Goal: Task Accomplishment & Management: Complete application form

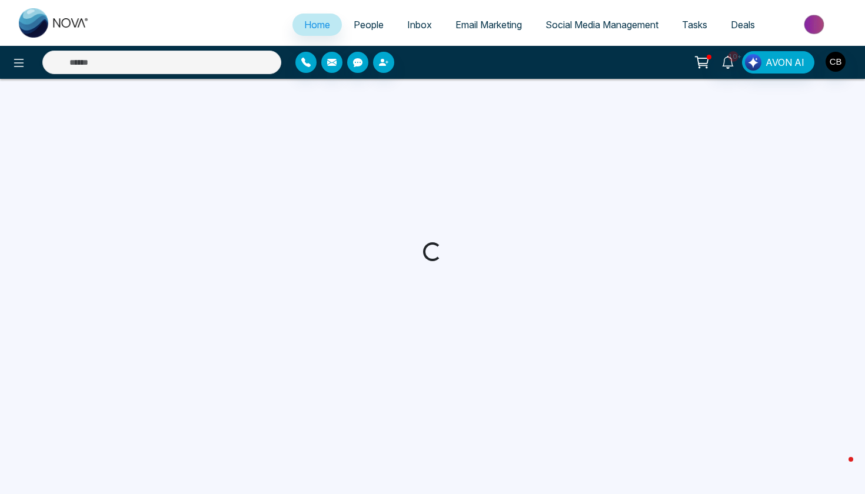
click at [366, 25] on span "People" at bounding box center [369, 25] width 30 height 12
select select "*"
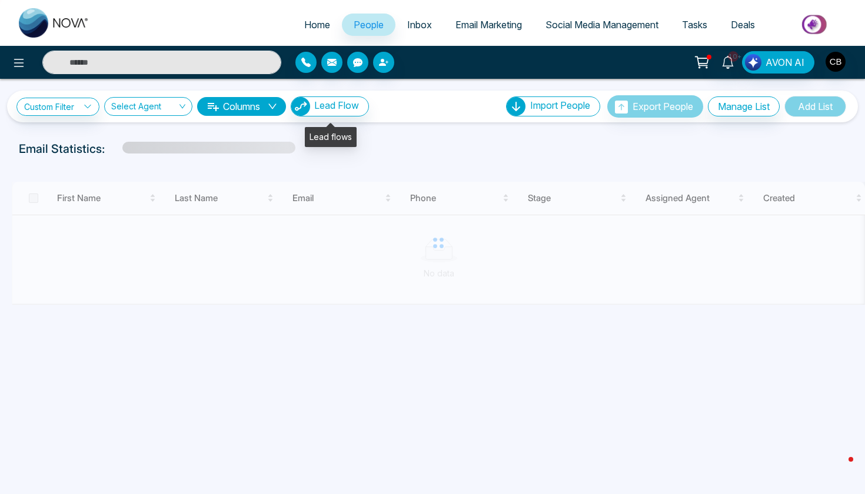
click at [335, 109] on span "Lead Flow" at bounding box center [336, 105] width 45 height 12
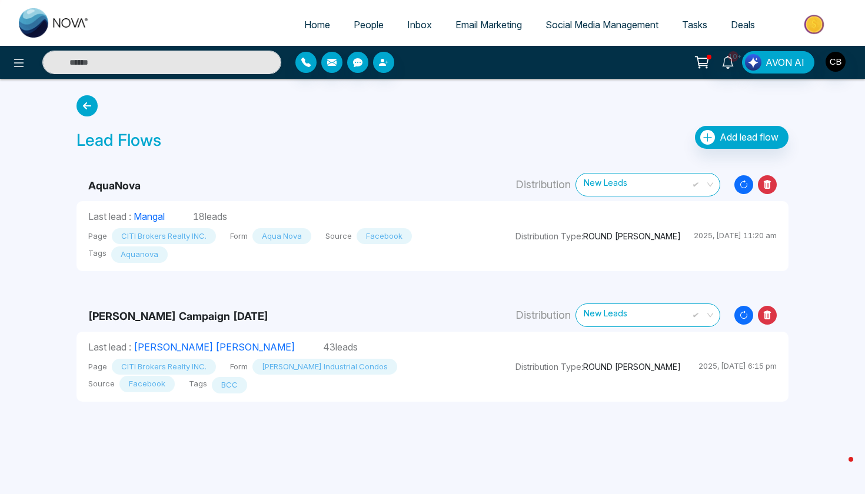
click at [724, 141] on span "Add lead flow" at bounding box center [749, 137] width 59 height 12
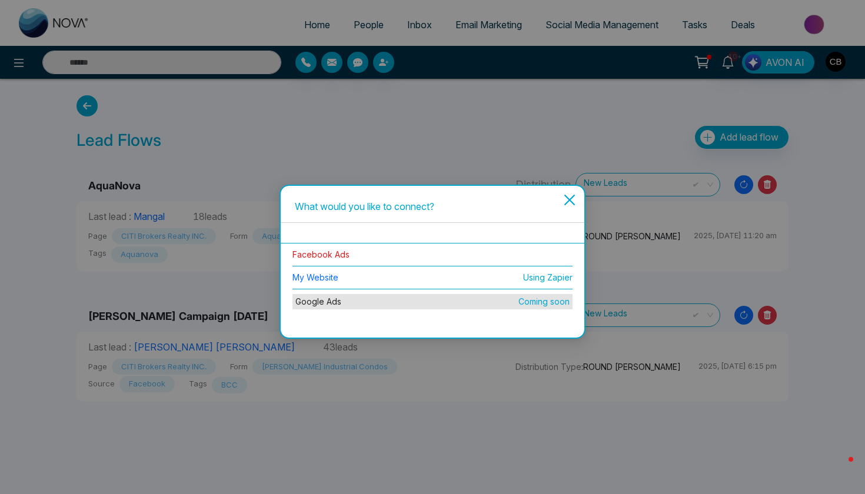
click at [332, 257] on link "Facebook Ads" at bounding box center [320, 255] width 57 height 10
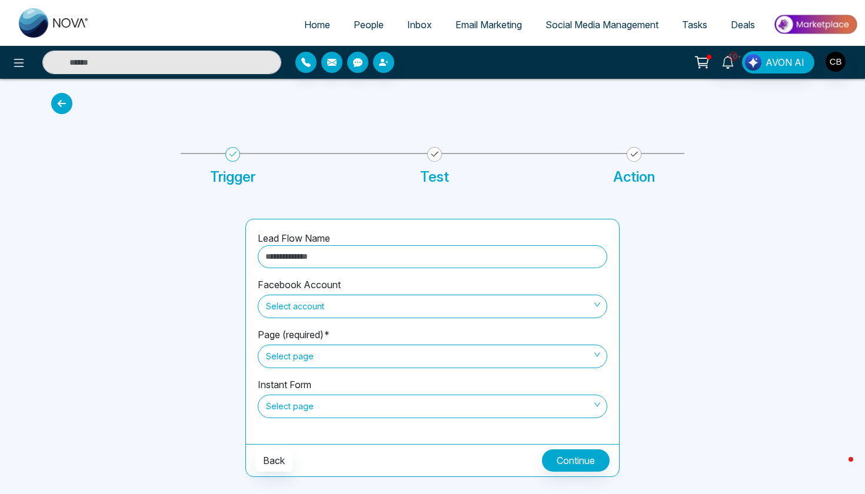
click at [335, 261] on input "text" at bounding box center [433, 256] width 350 height 23
click at [342, 306] on span "Select account" at bounding box center [432, 307] width 333 height 20
type input "**********"
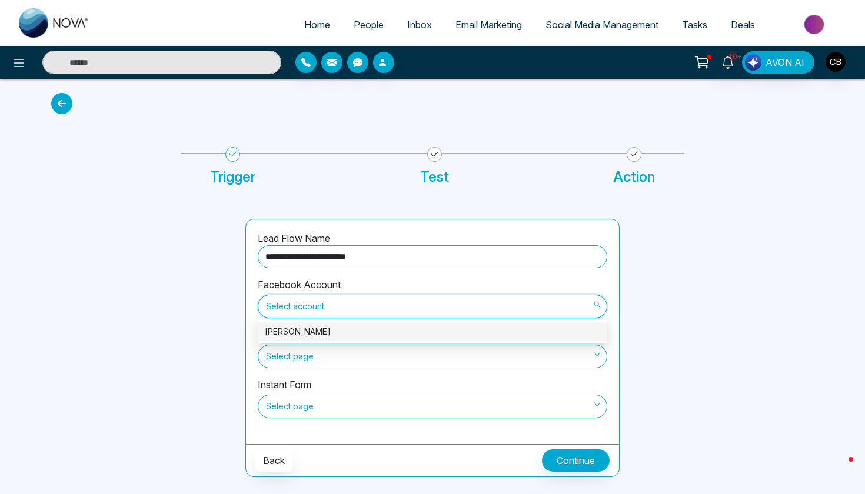
click at [341, 334] on div "[PERSON_NAME]" at bounding box center [432, 331] width 335 height 13
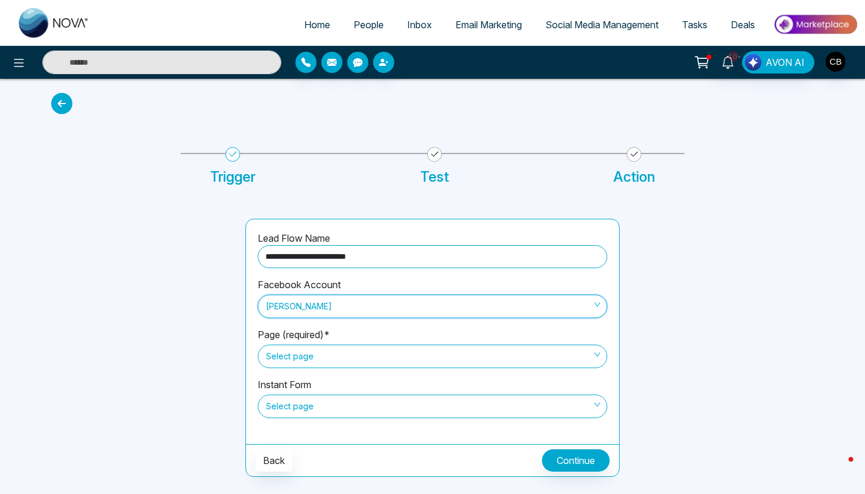
click at [335, 350] on span "Select page" at bounding box center [432, 357] width 333 height 20
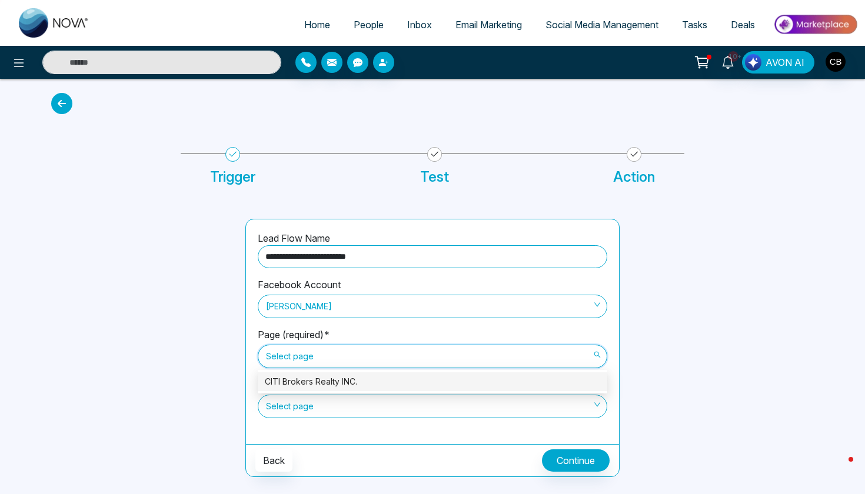
click at [322, 387] on div "CITI Brokers Realty INC." at bounding box center [432, 381] width 335 height 13
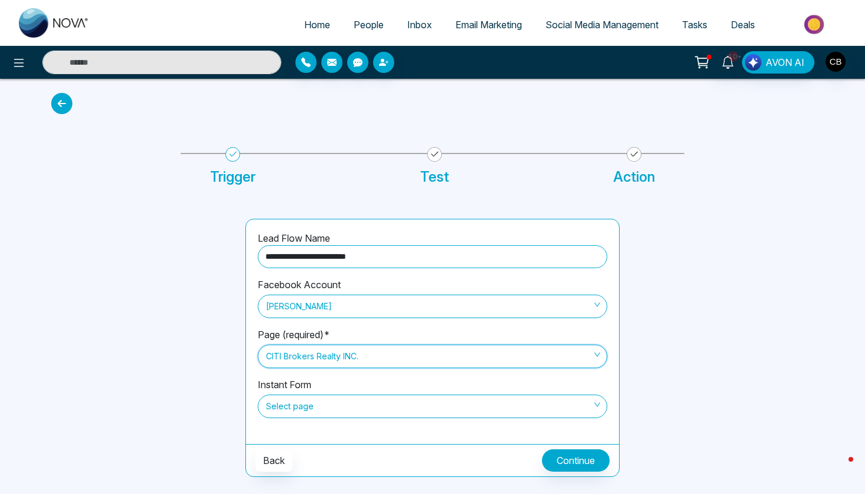
click at [322, 401] on span "Select page" at bounding box center [432, 407] width 333 height 20
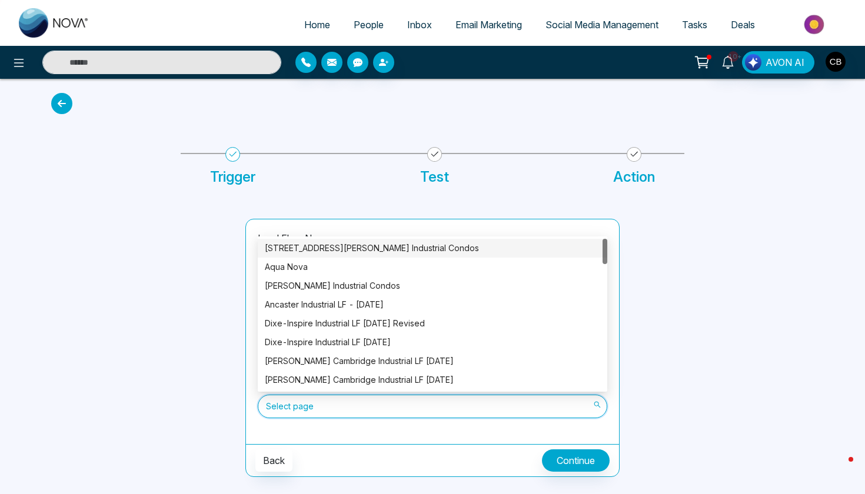
click at [360, 252] on div "[STREET_ADDRESS][PERSON_NAME] Industrial Condos" at bounding box center [432, 248] width 335 height 13
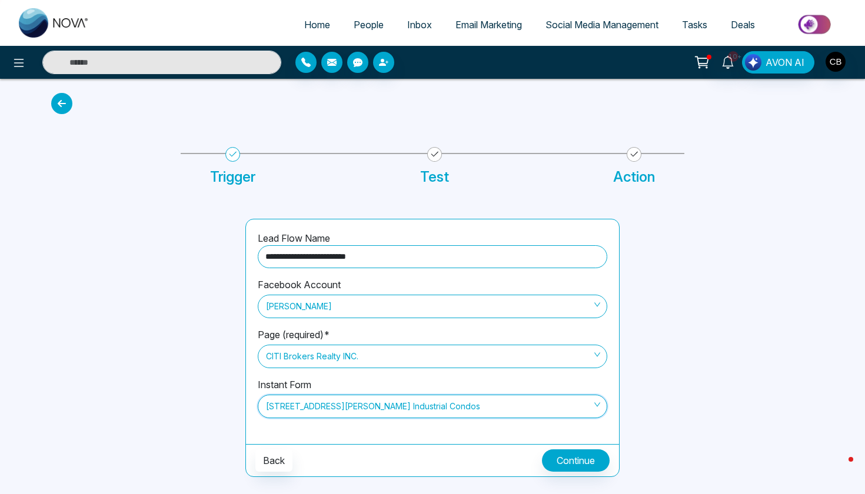
click at [558, 457] on button "Continue" at bounding box center [576, 461] width 68 height 22
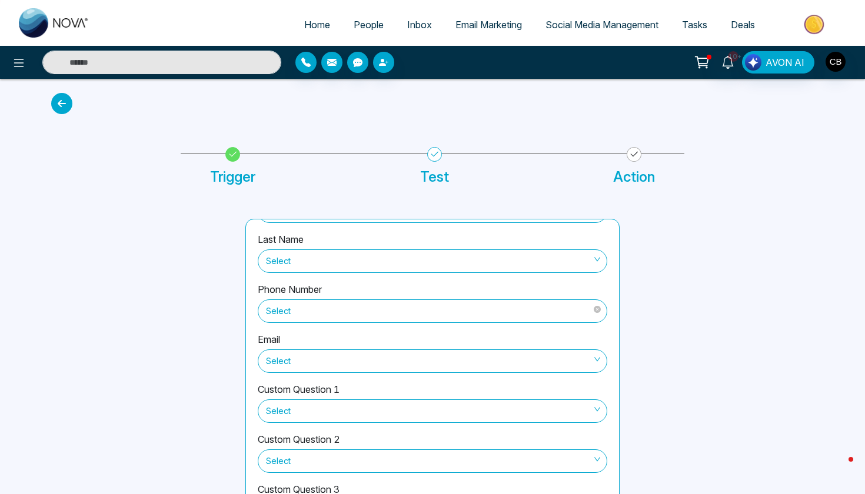
scroll to position [101, 0]
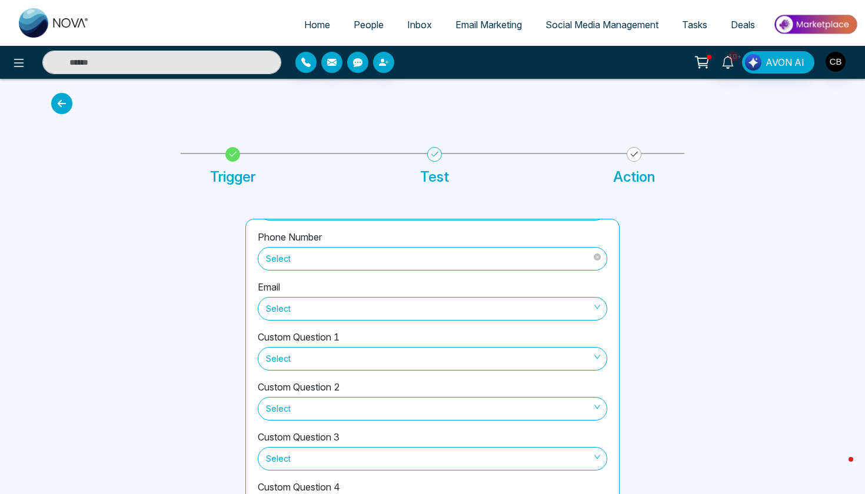
click at [411, 252] on span "Select" at bounding box center [432, 259] width 333 height 20
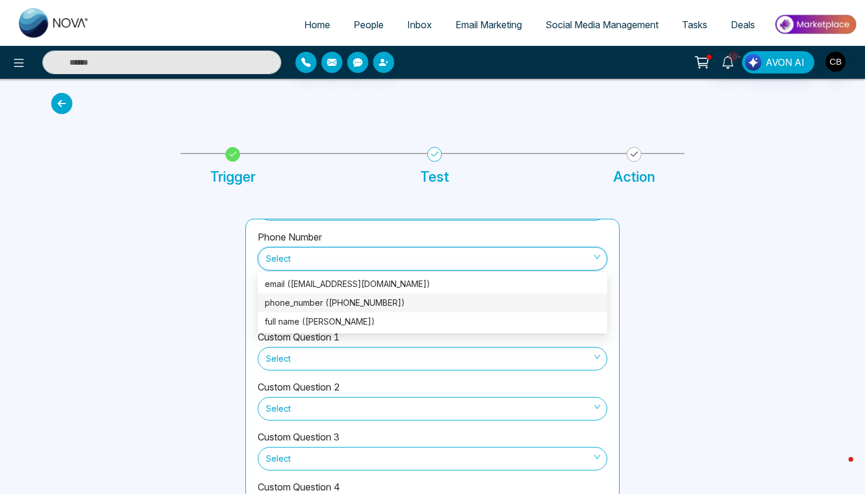
click at [371, 302] on div "phone_number ([PHONE_NUMBER])" at bounding box center [432, 303] width 335 height 13
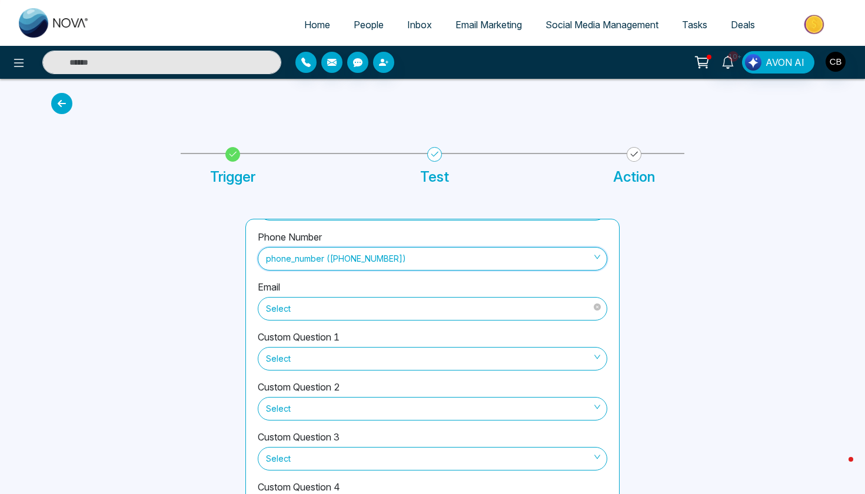
click at [371, 307] on span "Select" at bounding box center [432, 309] width 333 height 20
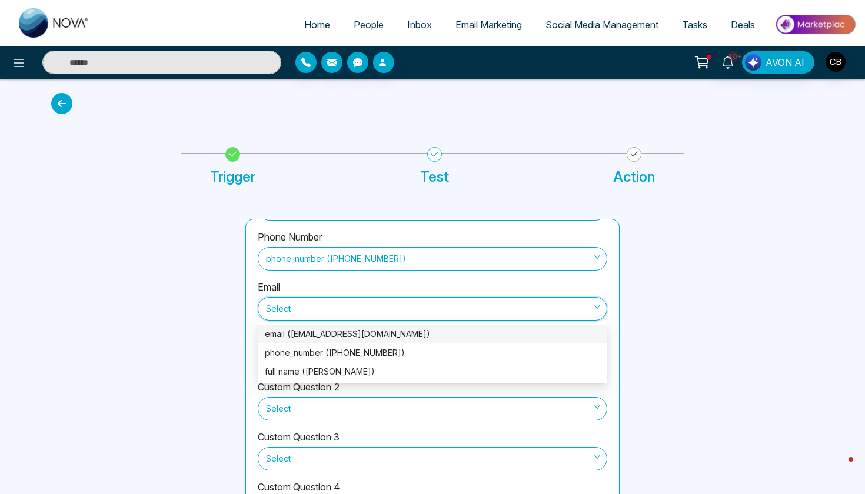
click at [368, 336] on div "email ([EMAIL_ADDRESS][DOMAIN_NAME])" at bounding box center [432, 334] width 335 height 13
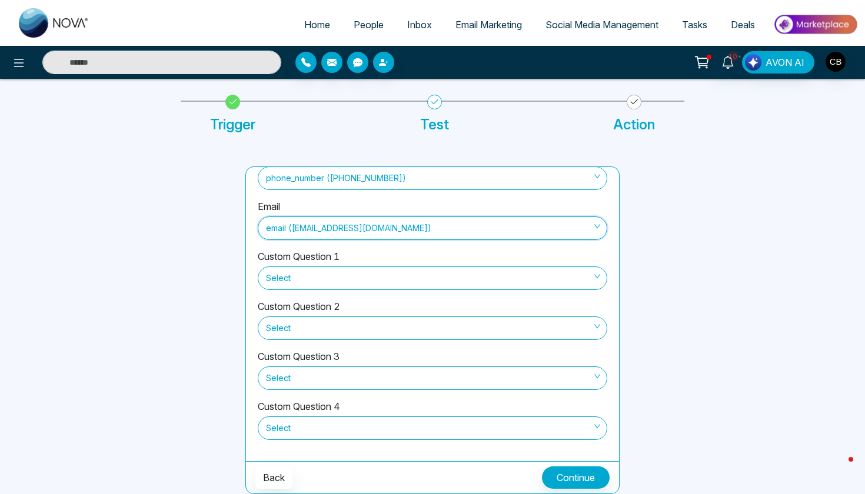
scroll to position [52, 0]
click at [590, 470] on button "Continue" at bounding box center [576, 478] width 68 height 22
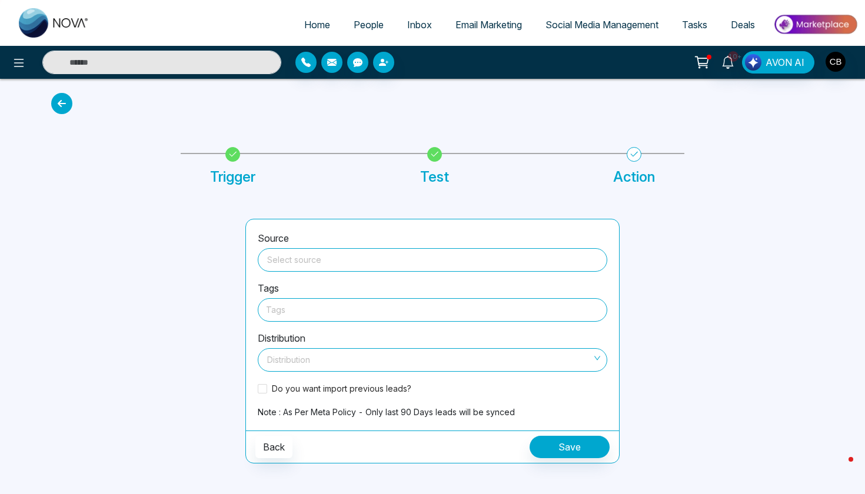
click at [571, 264] on input "search" at bounding box center [432, 258] width 335 height 18
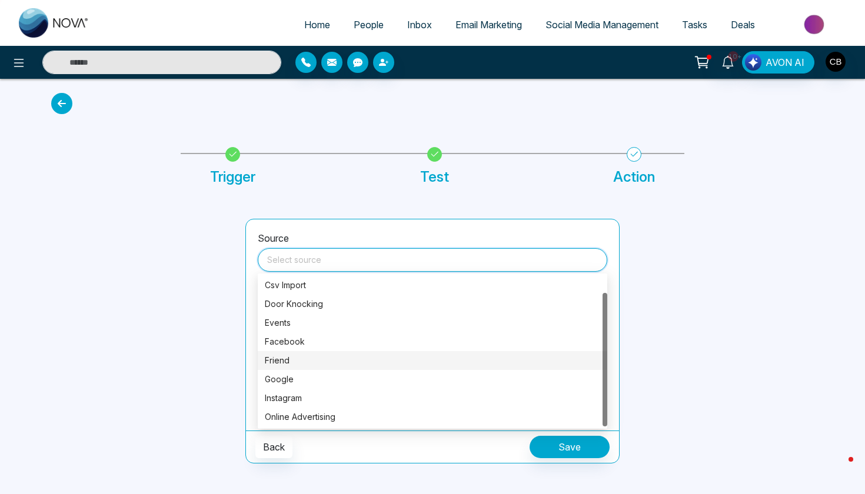
scroll to position [19, 0]
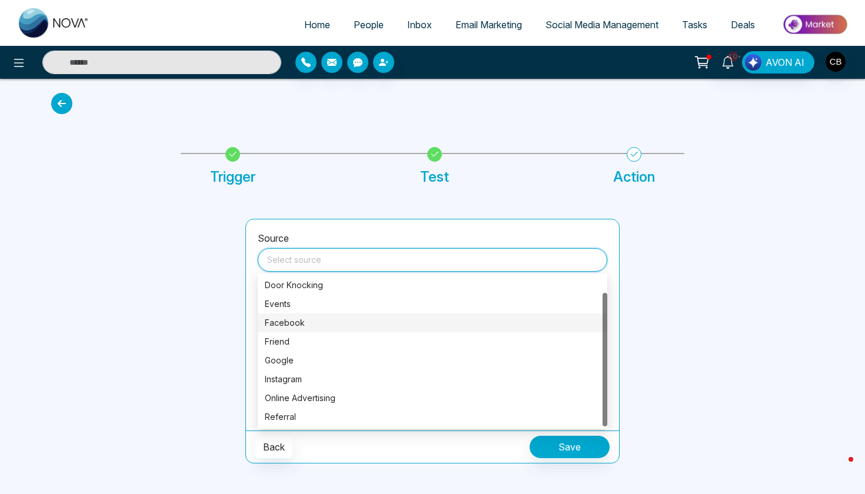
click at [467, 323] on div "Facebook" at bounding box center [432, 323] width 335 height 13
type input "********"
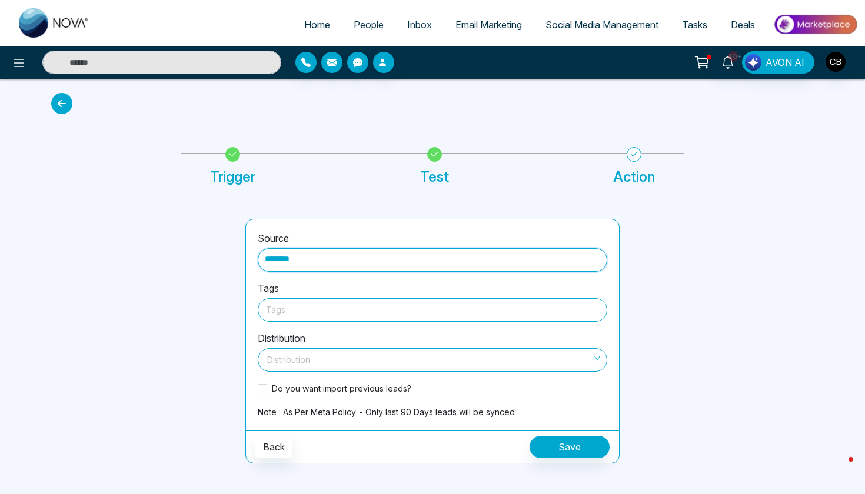
click at [427, 310] on div at bounding box center [432, 309] width 333 height 15
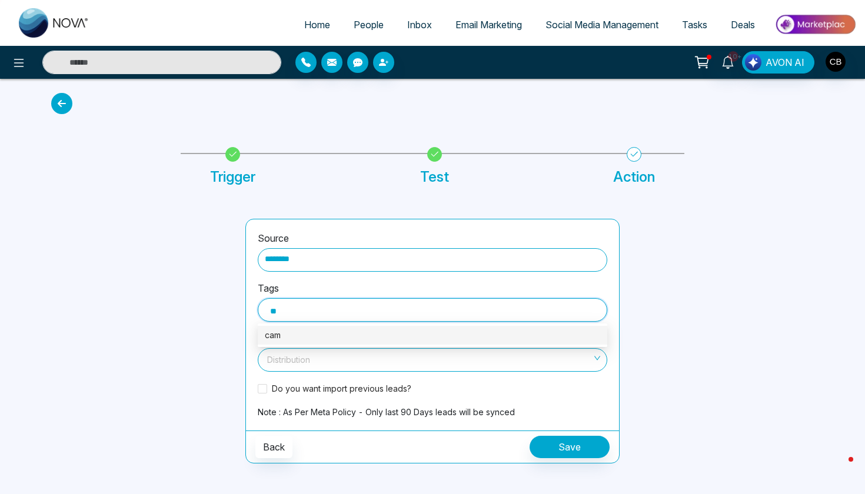
type input "*"
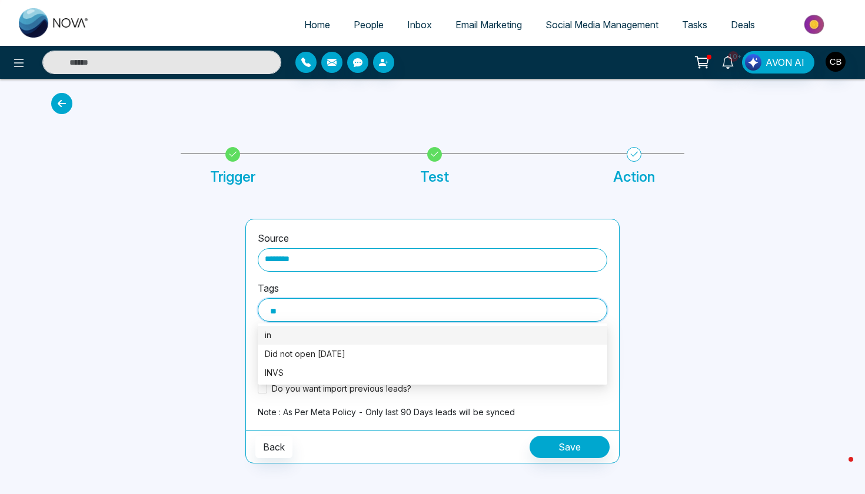
type input "*"
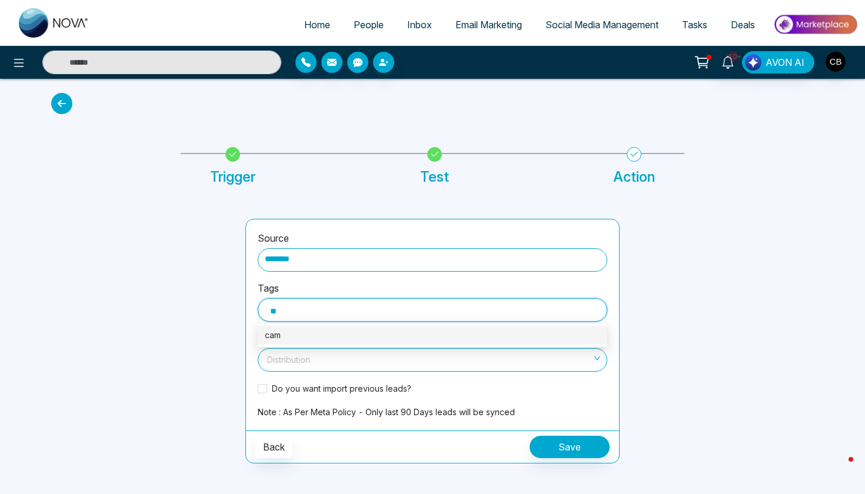
type input "*"
type input "**********"
click at [440, 332] on div "Cambridge Industrial" at bounding box center [432, 335] width 335 height 13
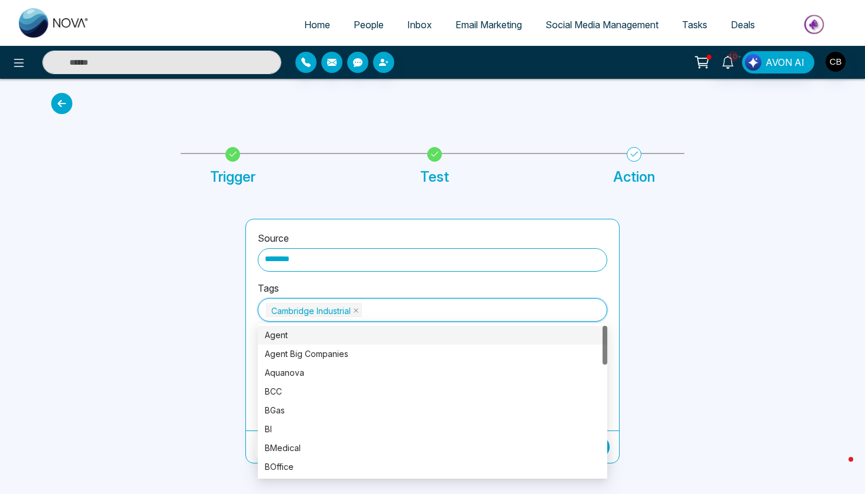
click at [695, 310] on div at bounding box center [724, 341] width 194 height 245
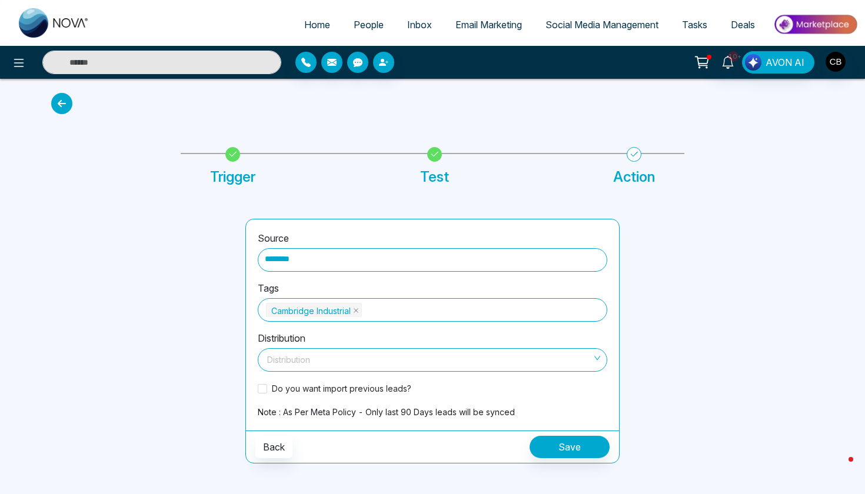
click at [471, 350] on input "search" at bounding box center [428, 358] width 327 height 18
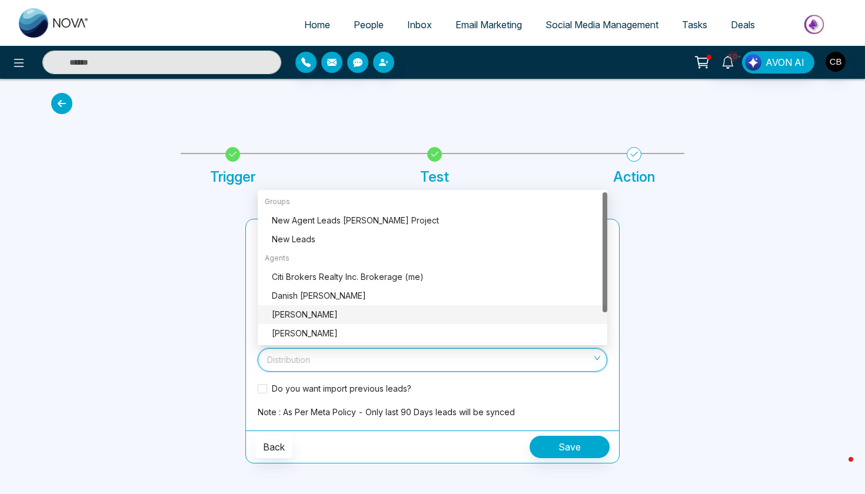
scroll to position [1, 0]
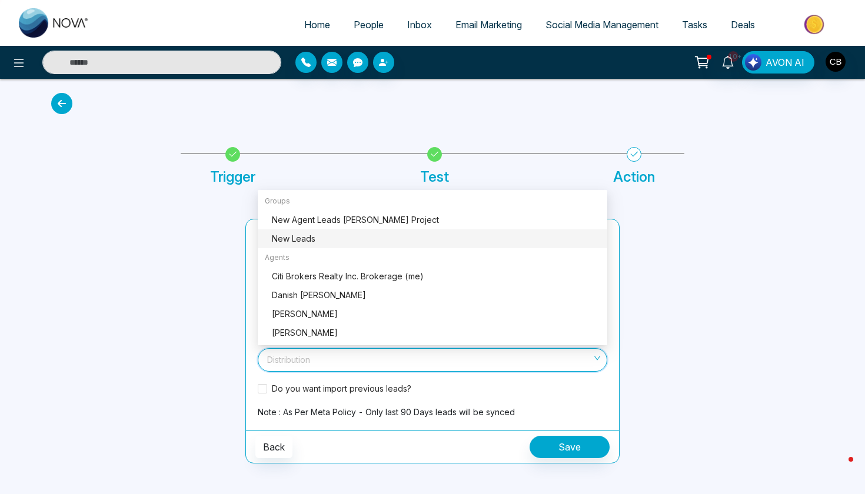
click at [416, 238] on div "New Leads" at bounding box center [436, 238] width 328 height 13
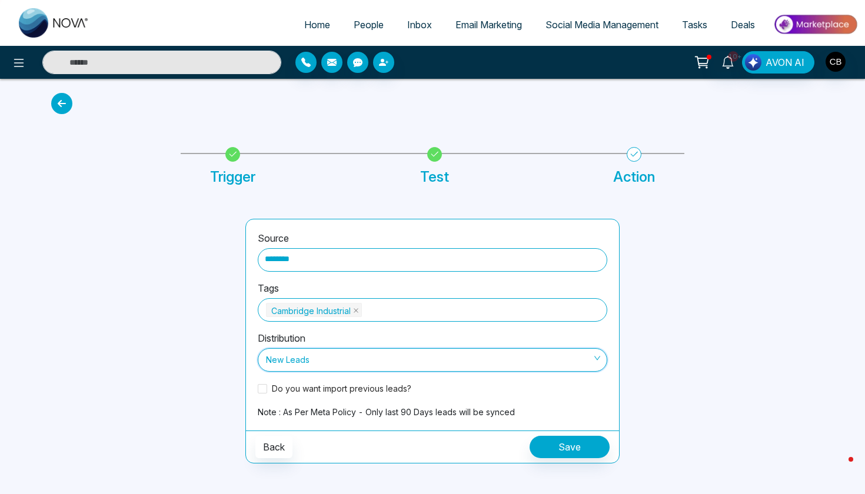
click at [384, 353] on span "New Leads" at bounding box center [432, 360] width 333 height 20
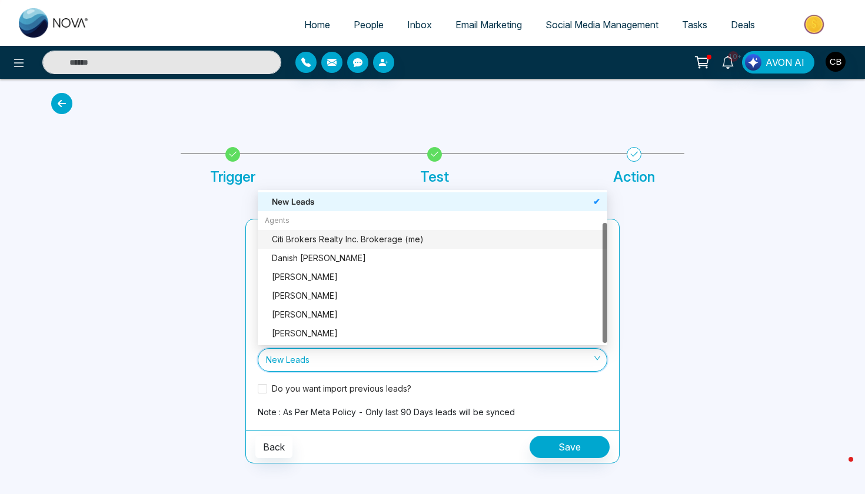
scroll to position [0, 0]
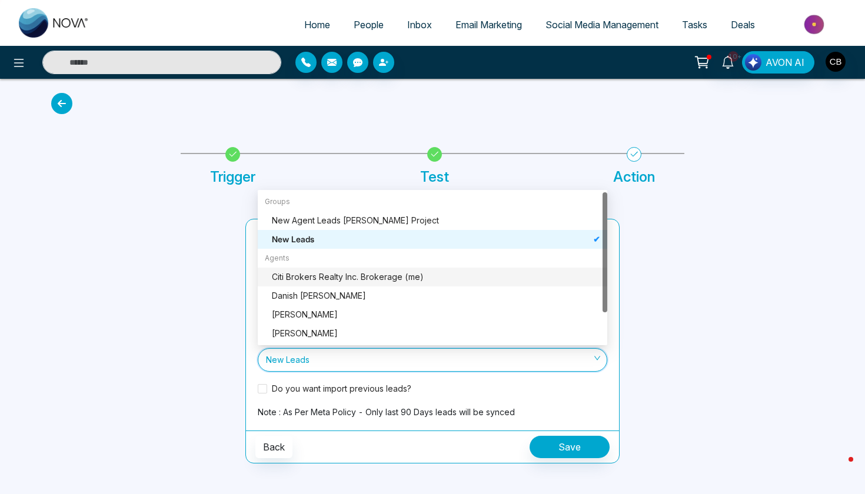
click at [193, 279] on div at bounding box center [141, 341] width 194 height 245
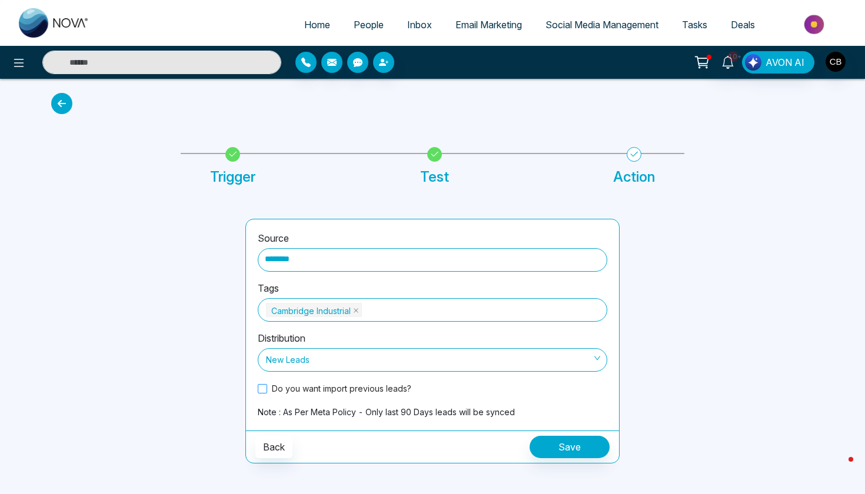
click at [261, 384] on span at bounding box center [262, 388] width 9 height 9
click at [178, 240] on div at bounding box center [141, 341] width 194 height 245
click at [553, 365] on span "New Leads" at bounding box center [432, 360] width 333 height 20
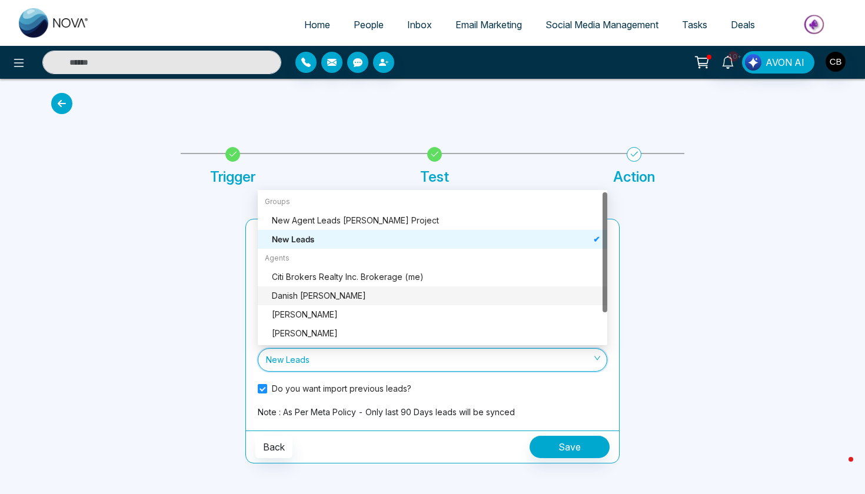
scroll to position [38, 0]
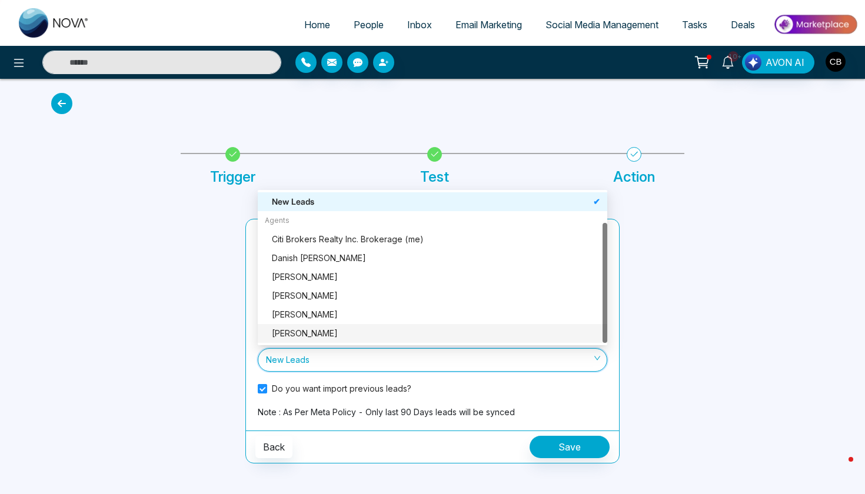
click at [657, 300] on div at bounding box center [724, 341] width 194 height 245
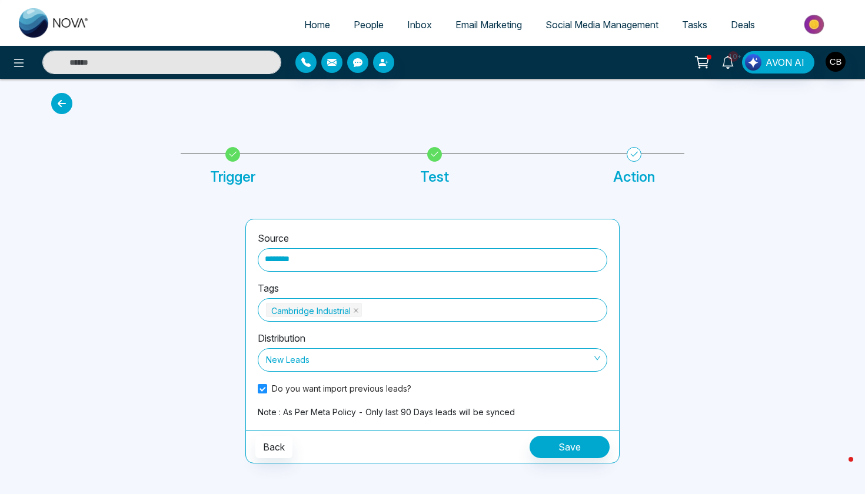
scroll to position [0, 0]
click at [480, 364] on span "New Leads" at bounding box center [432, 360] width 333 height 20
click at [175, 407] on div at bounding box center [141, 341] width 194 height 245
click at [309, 26] on span "Home" at bounding box center [317, 25] width 26 height 12
select select "*"
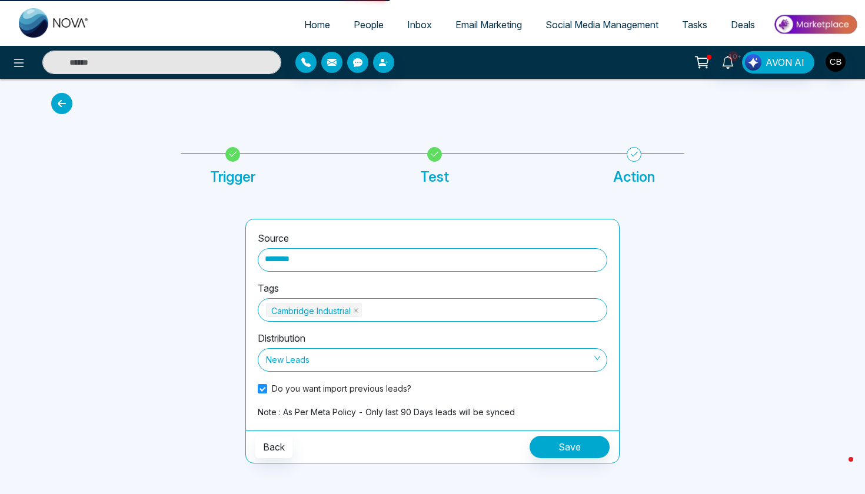
select select "*"
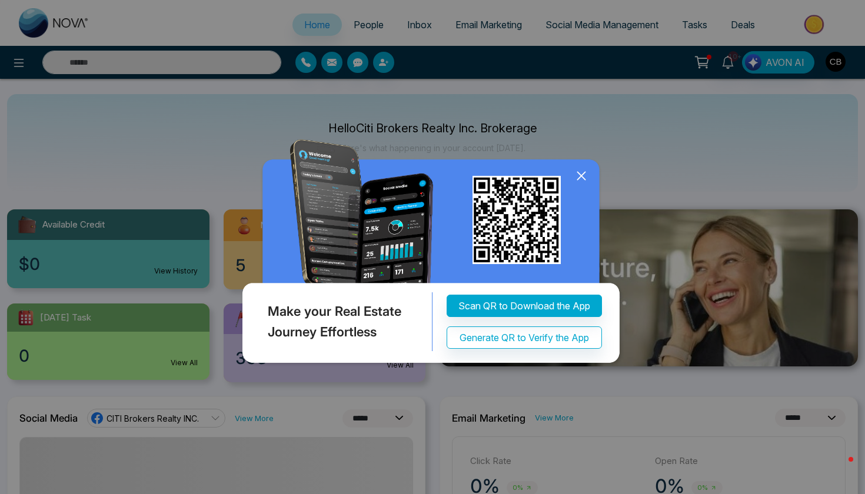
click at [584, 178] on icon at bounding box center [582, 176] width 18 height 18
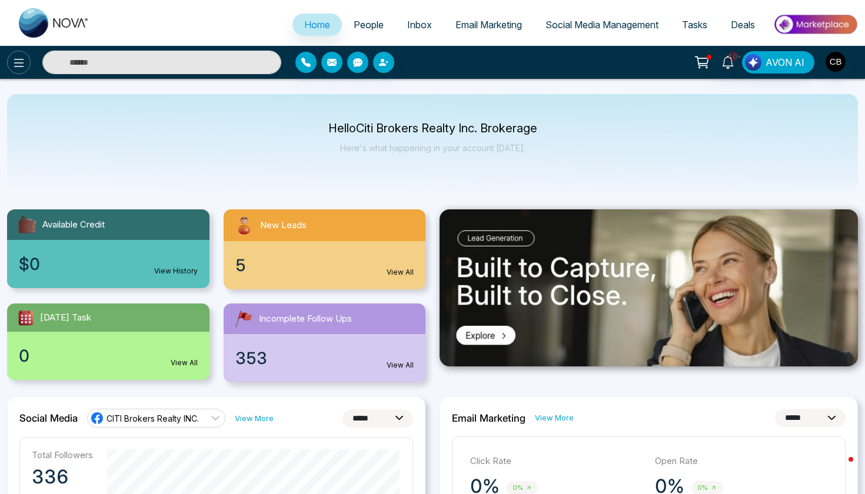
click at [22, 67] on icon at bounding box center [19, 63] width 14 height 14
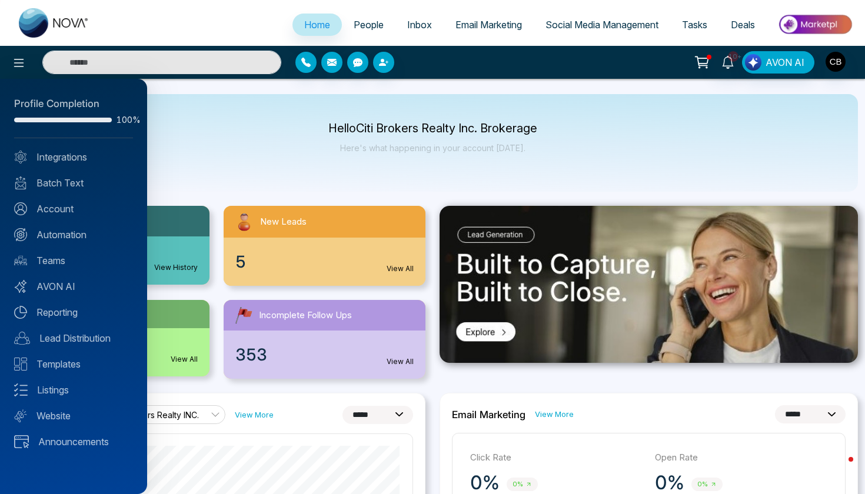
scroll to position [11, 0]
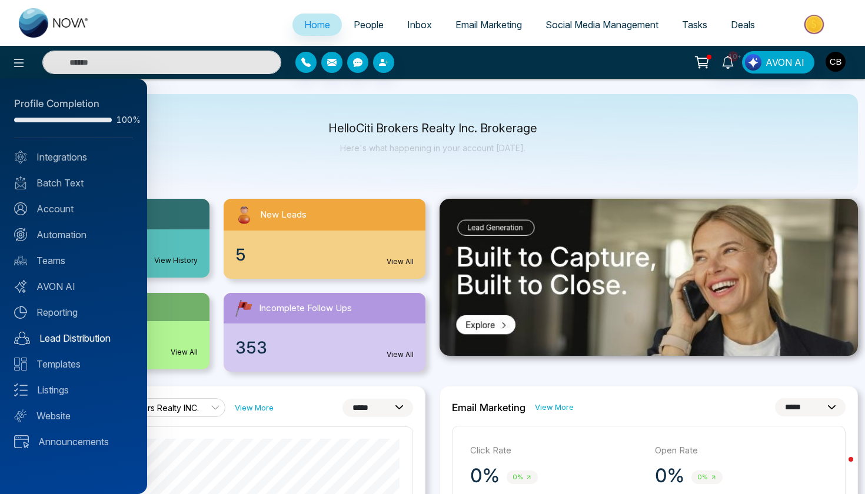
click at [72, 335] on link "Lead Distribution" at bounding box center [73, 338] width 119 height 14
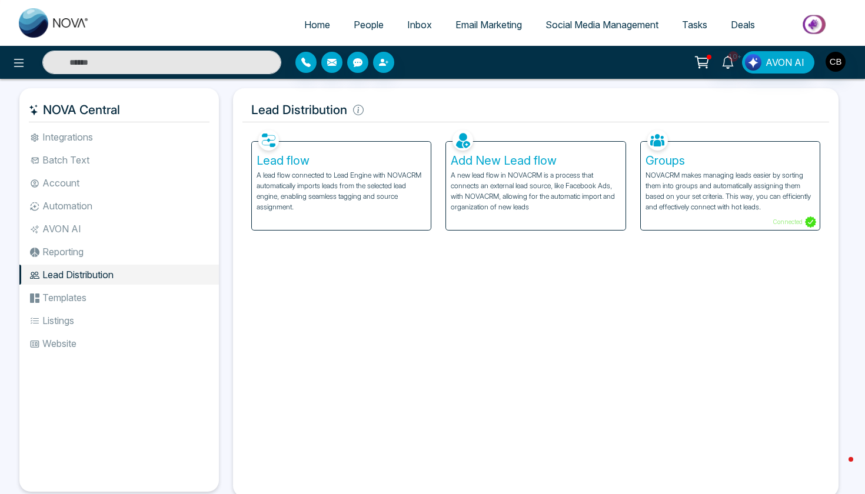
click at [713, 198] on p "NOVACRM makes managing leads easier by sorting them into groups and automatical…" at bounding box center [730, 191] width 169 height 42
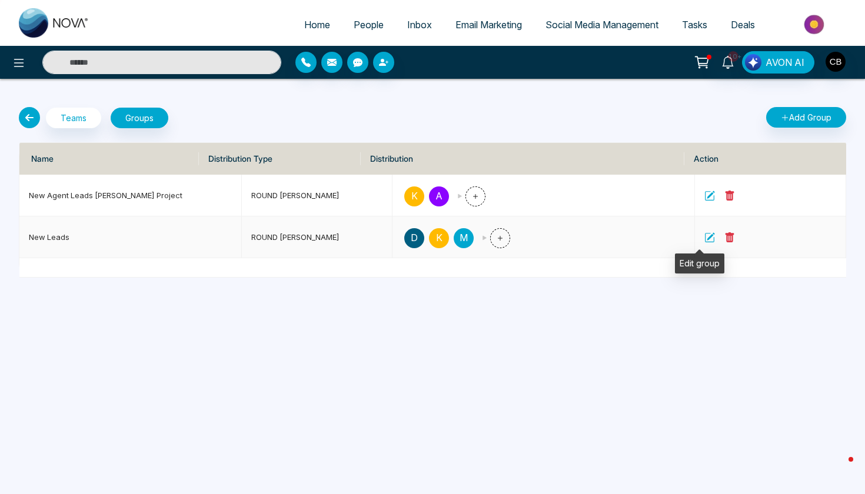
click at [707, 238] on icon at bounding box center [711, 237] width 8 height 8
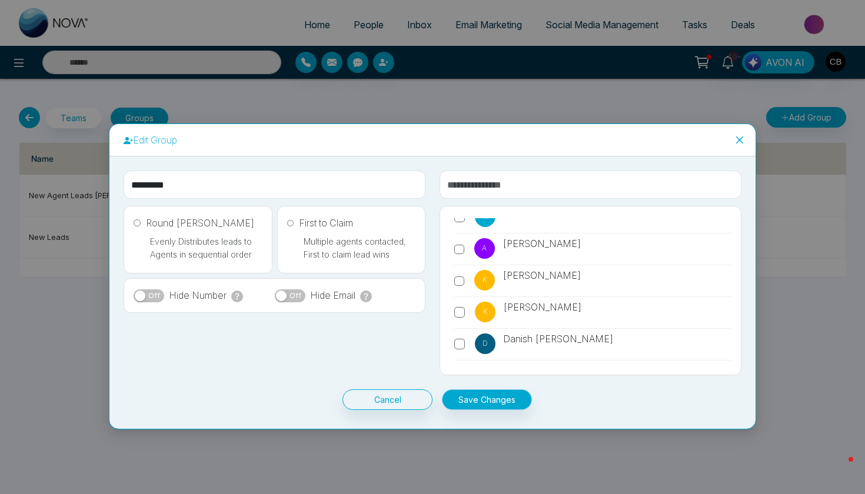
scroll to position [16, 0]
click at [739, 137] on icon "close" at bounding box center [739, 139] width 9 height 9
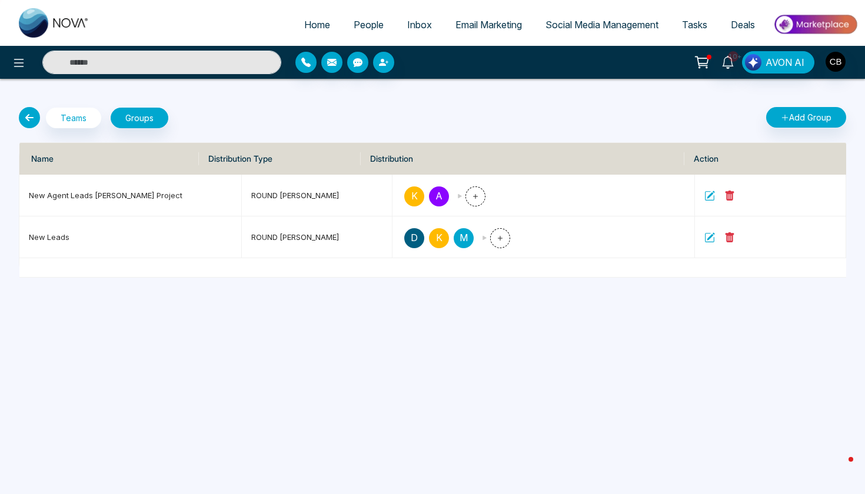
click at [29, 114] on icon at bounding box center [29, 117] width 21 height 21
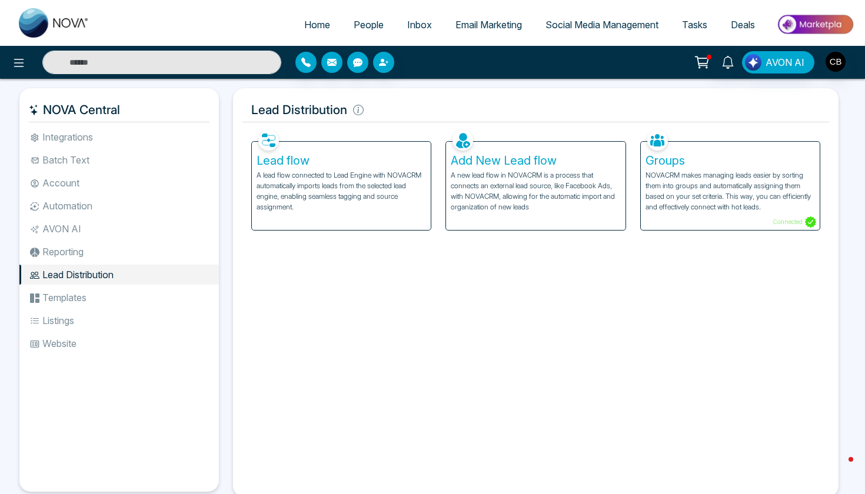
click at [365, 22] on span "People" at bounding box center [369, 25] width 30 height 12
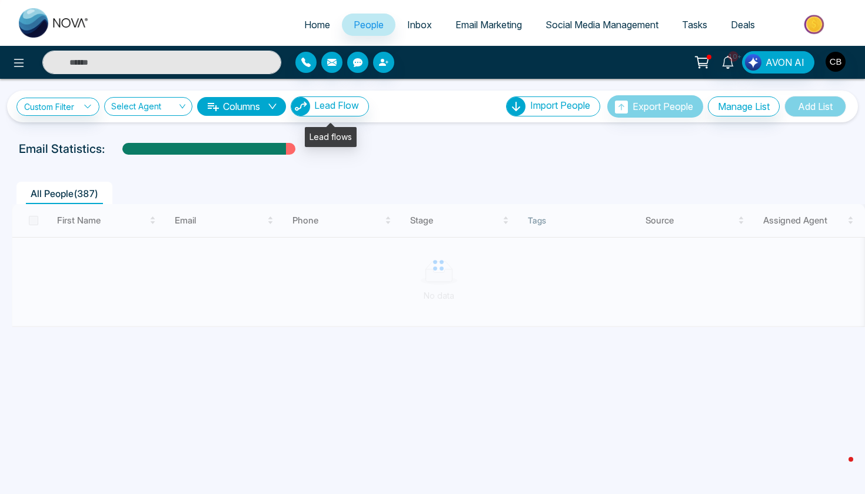
click at [353, 107] on span "Lead Flow" at bounding box center [336, 105] width 45 height 12
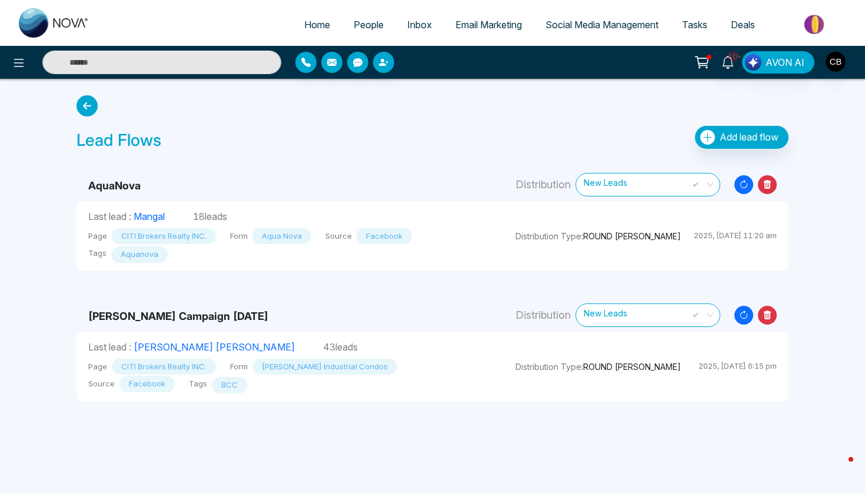
click at [740, 137] on span "Add lead flow" at bounding box center [749, 137] width 59 height 12
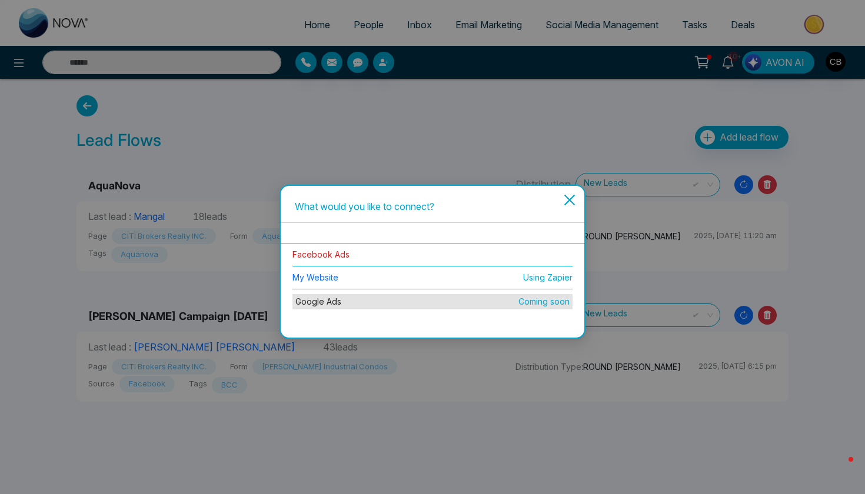
click at [326, 257] on link "Facebook Ads" at bounding box center [320, 255] width 57 height 10
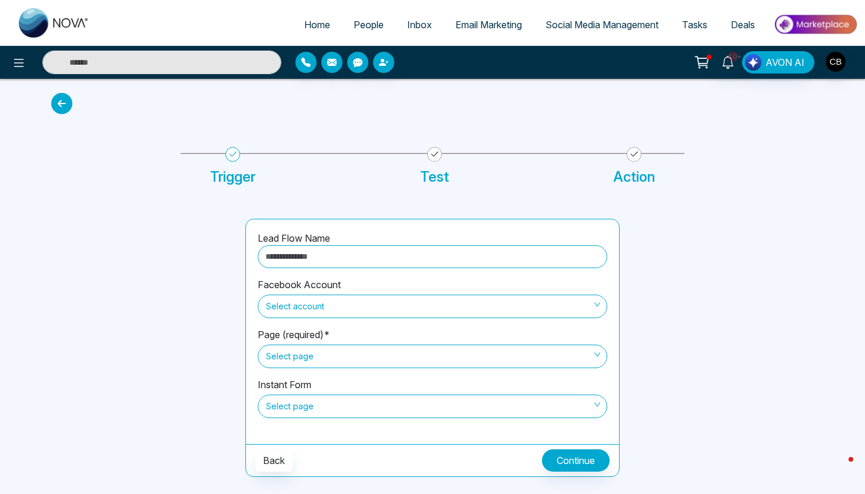
click at [345, 260] on input "text" at bounding box center [433, 256] width 350 height 23
click at [338, 304] on span "Select account" at bounding box center [432, 307] width 333 height 20
type input "**********"
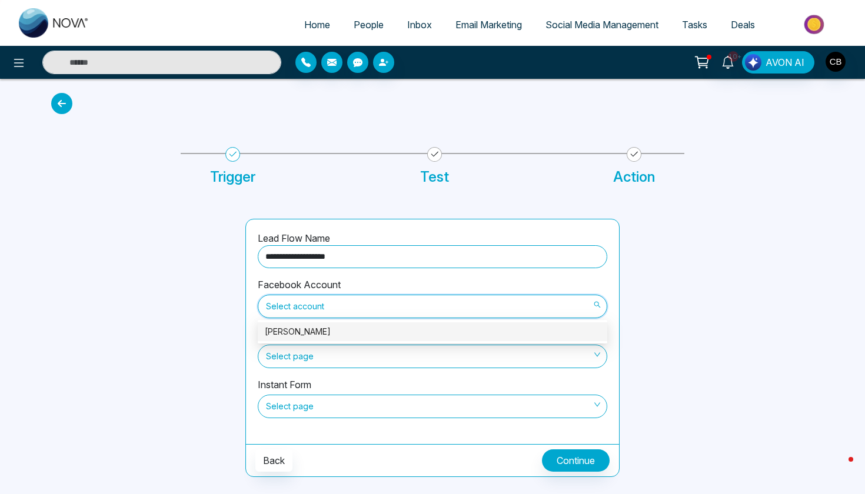
click at [334, 336] on div "[PERSON_NAME]" at bounding box center [432, 331] width 335 height 13
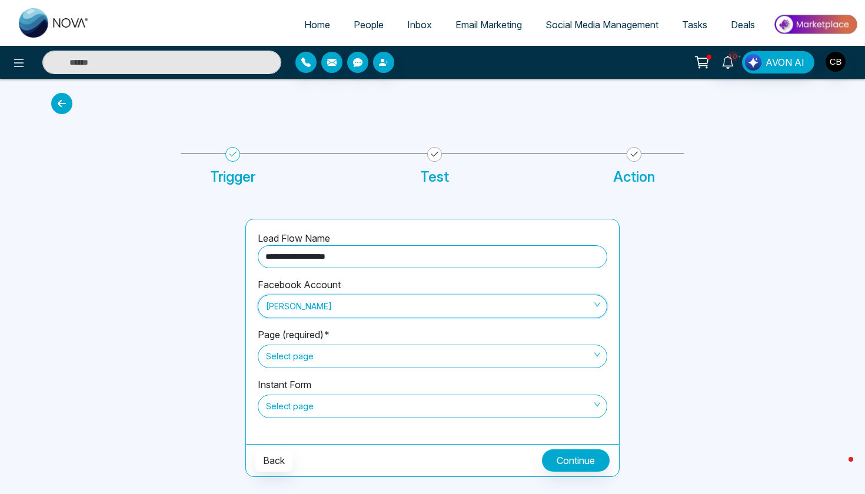
click at [334, 357] on span "Select page" at bounding box center [432, 357] width 333 height 20
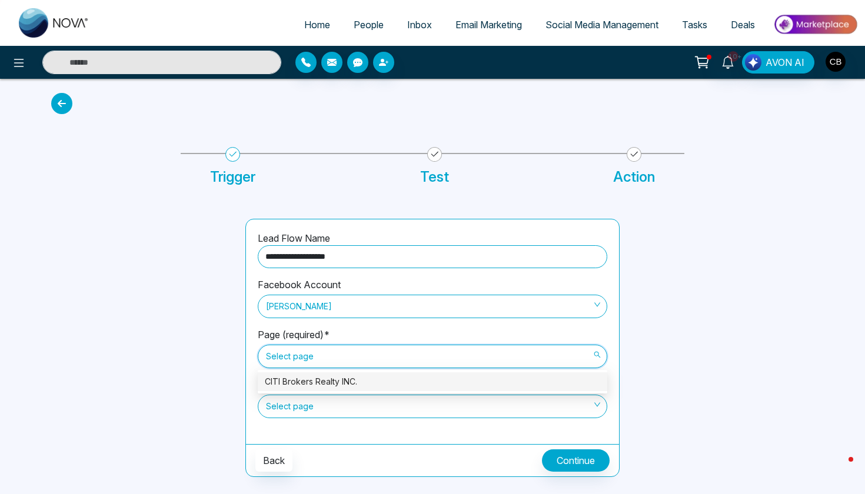
click at [332, 379] on div "CITI Brokers Realty INC." at bounding box center [432, 381] width 335 height 13
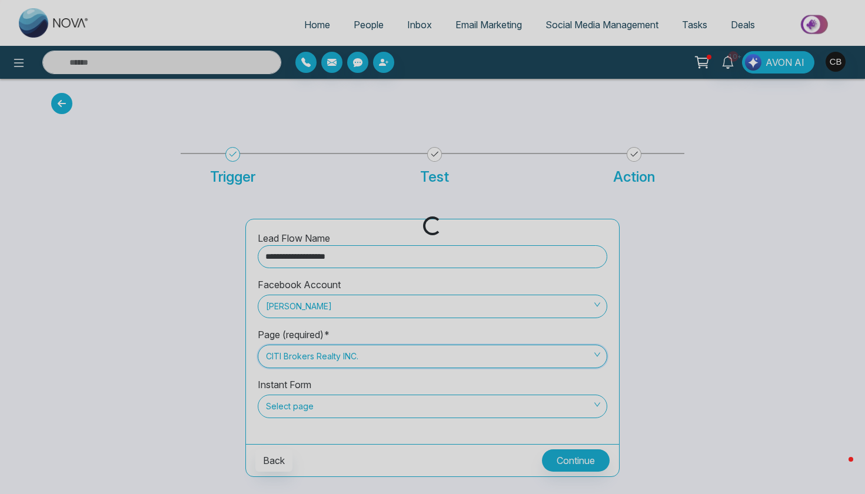
click at [338, 404] on div "Loading..." at bounding box center [432, 247] width 865 height 494
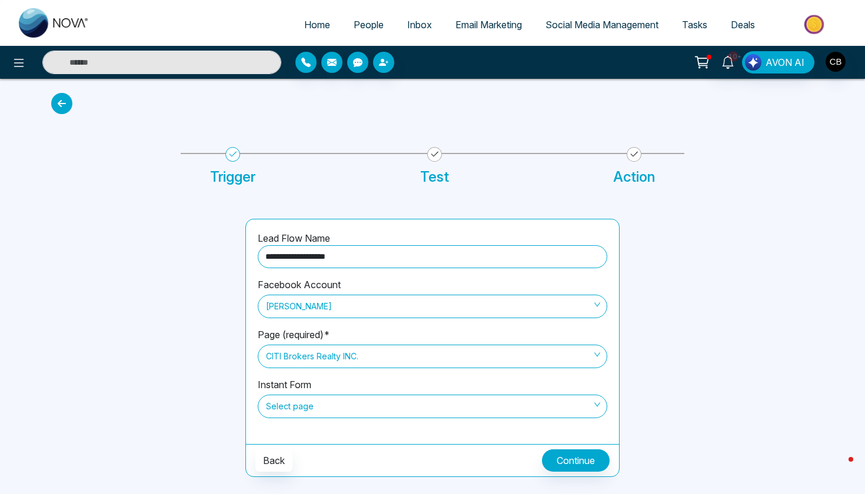
click at [345, 407] on span "Select page" at bounding box center [432, 407] width 333 height 20
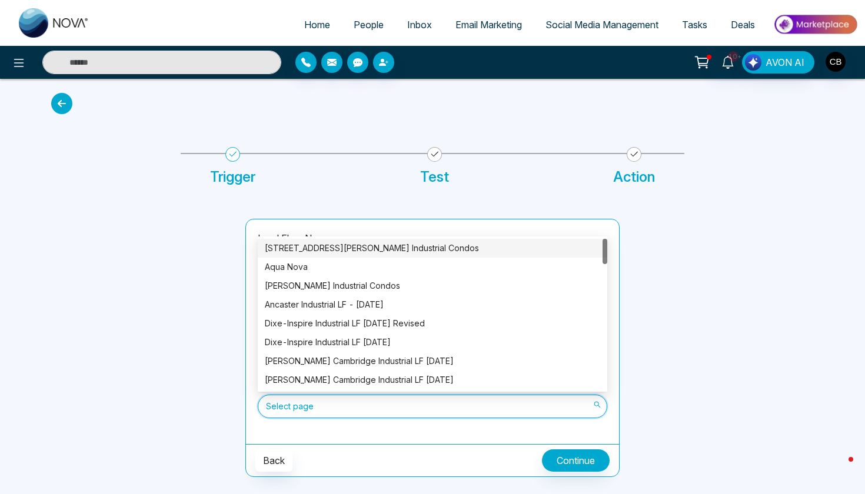
click at [368, 251] on div "[STREET_ADDRESS][PERSON_NAME] Industrial Condos" at bounding box center [432, 248] width 335 height 13
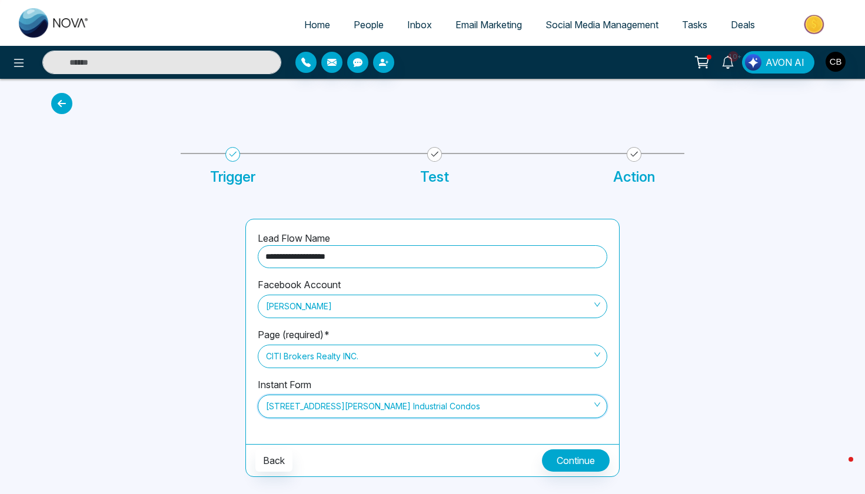
click at [574, 456] on button "Continue" at bounding box center [576, 461] width 68 height 22
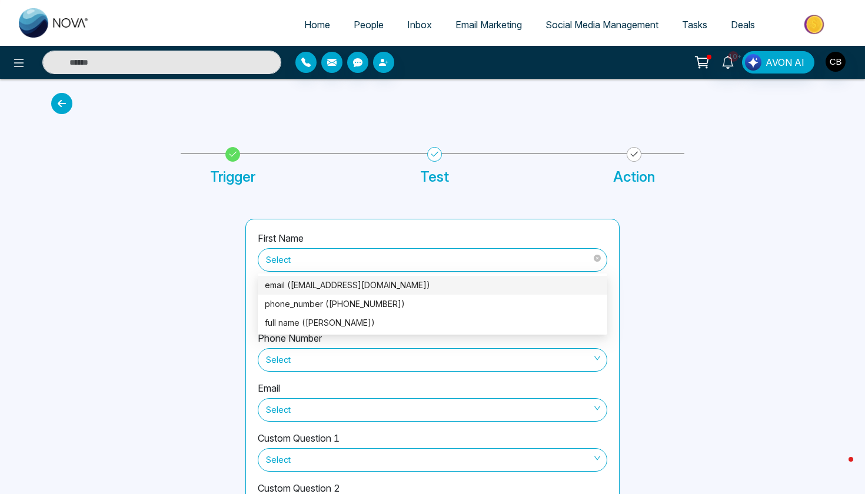
click at [368, 254] on span "Select" at bounding box center [432, 260] width 333 height 20
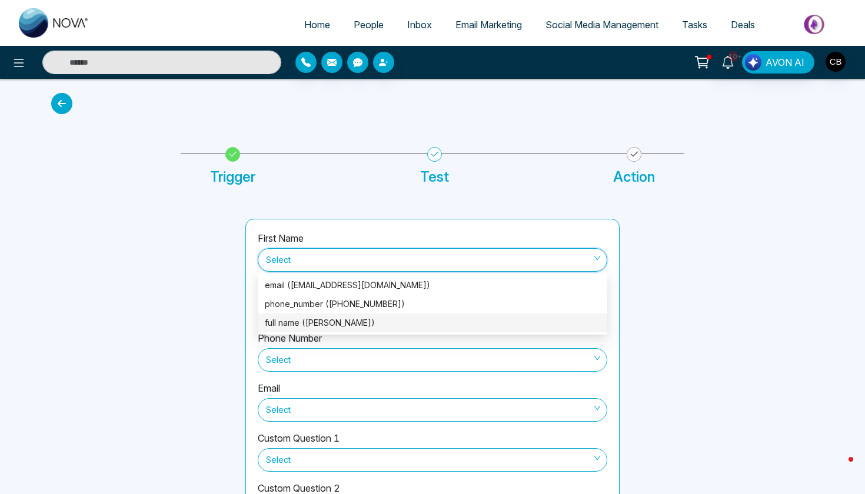
drag, startPoint x: 362, startPoint y: 303, endPoint x: 361, endPoint y: 326, distance: 23.0
click at [361, 327] on div "email ([EMAIL_ADDRESS][DOMAIN_NAME]) phone_number ([PHONE_NUMBER]) full name ([…" at bounding box center [433, 304] width 350 height 56
click at [361, 326] on div "full name ([PERSON_NAME])" at bounding box center [432, 323] width 335 height 13
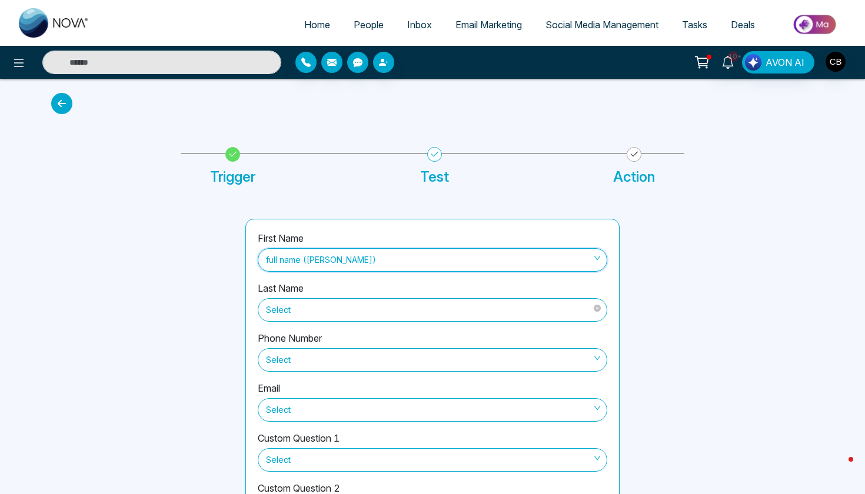
click at [364, 305] on span "Select" at bounding box center [432, 310] width 333 height 20
click at [205, 315] on div at bounding box center [141, 383] width 194 height 328
click at [320, 362] on span "Select" at bounding box center [432, 360] width 333 height 20
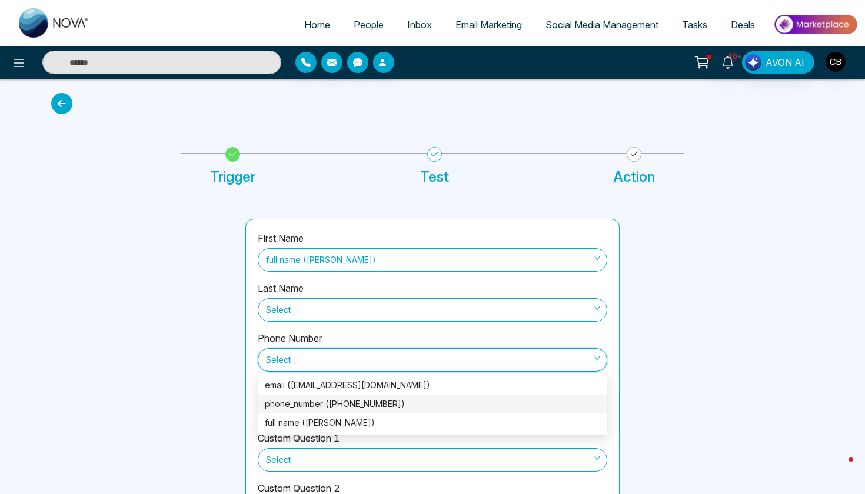
click at [327, 404] on div "phone_number ([PHONE_NUMBER])" at bounding box center [432, 404] width 335 height 13
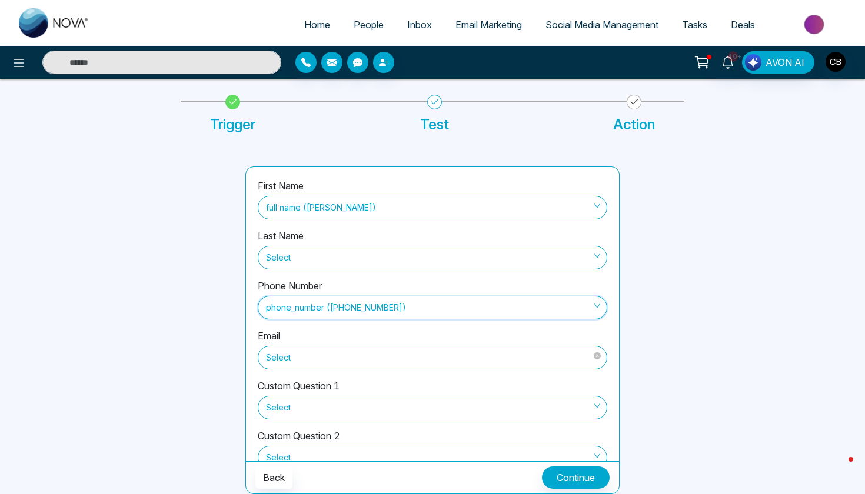
scroll to position [52, 0]
click at [286, 350] on span "Select" at bounding box center [432, 358] width 333 height 20
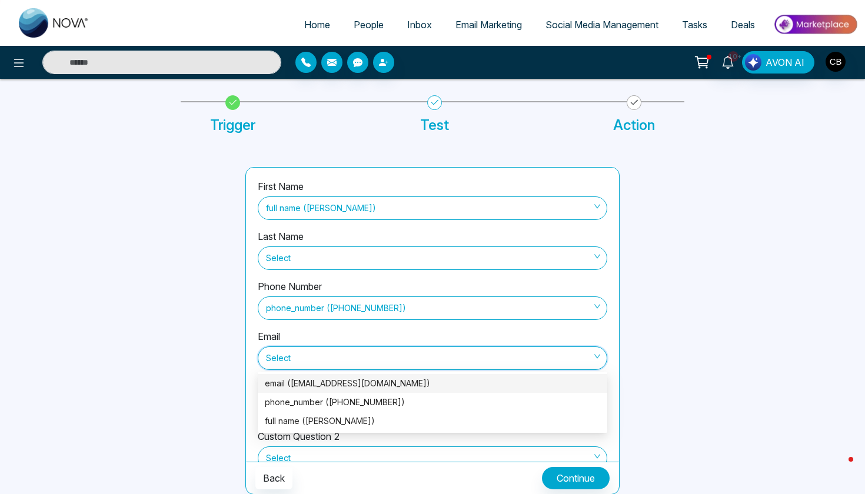
click at [339, 383] on div "email ([EMAIL_ADDRESS][DOMAIN_NAME])" at bounding box center [432, 383] width 335 height 13
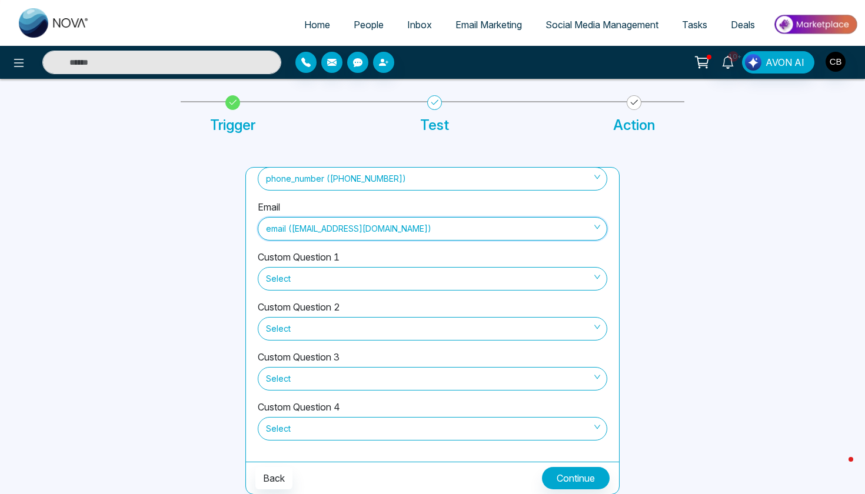
scroll to position [129, 0]
click at [586, 482] on button "Continue" at bounding box center [576, 478] width 68 height 22
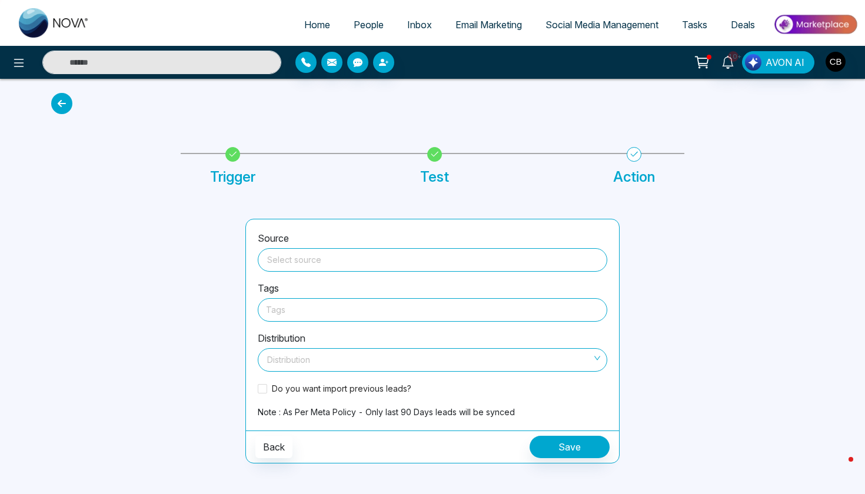
click at [371, 258] on input "search" at bounding box center [432, 258] width 335 height 18
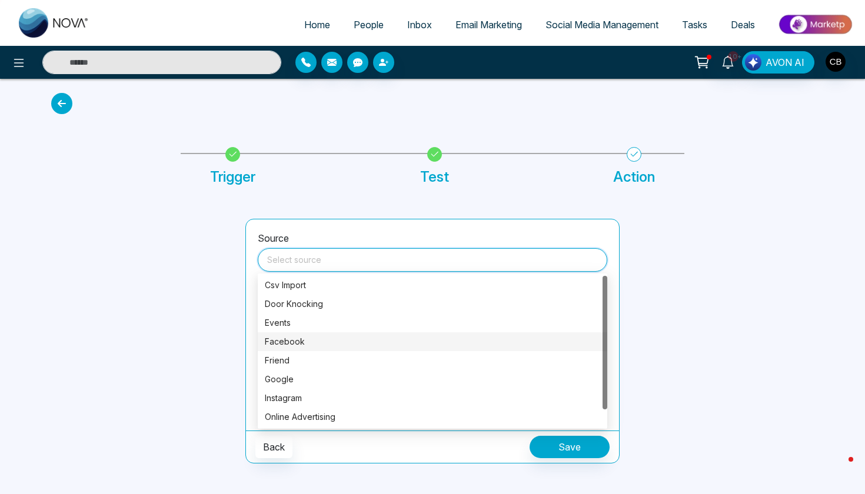
click at [314, 342] on div "Facebook" at bounding box center [432, 341] width 335 height 13
type input "********"
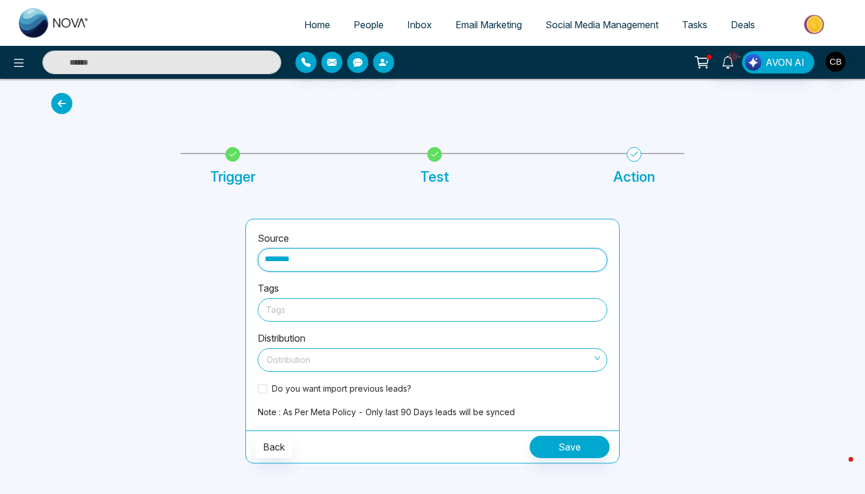
click at [360, 309] on div at bounding box center [432, 309] width 333 height 15
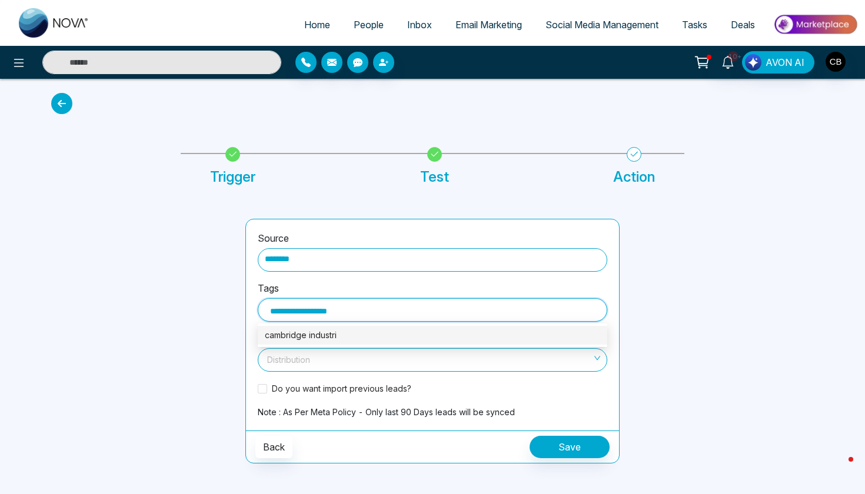
type input "**********"
click at [358, 334] on div "cambridge industrial" at bounding box center [432, 335] width 335 height 13
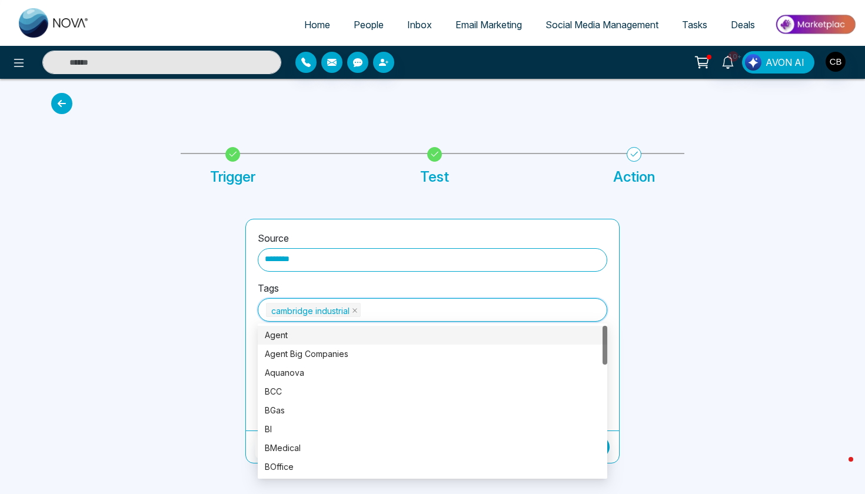
click at [146, 348] on div at bounding box center [141, 341] width 194 height 245
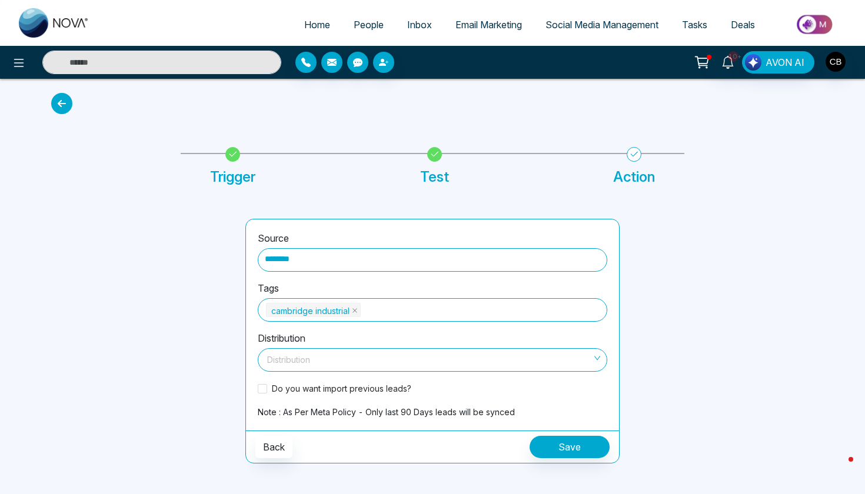
click at [288, 361] on input "search" at bounding box center [428, 358] width 327 height 18
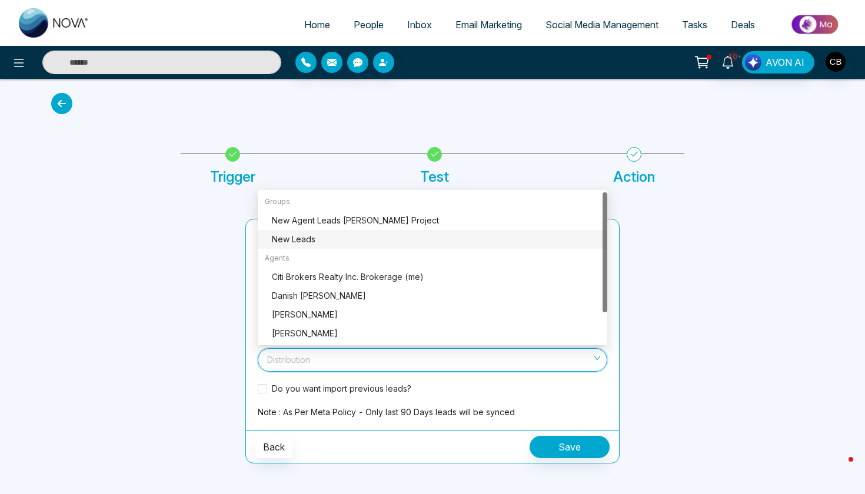
click at [352, 241] on div "New Leads" at bounding box center [436, 239] width 328 height 13
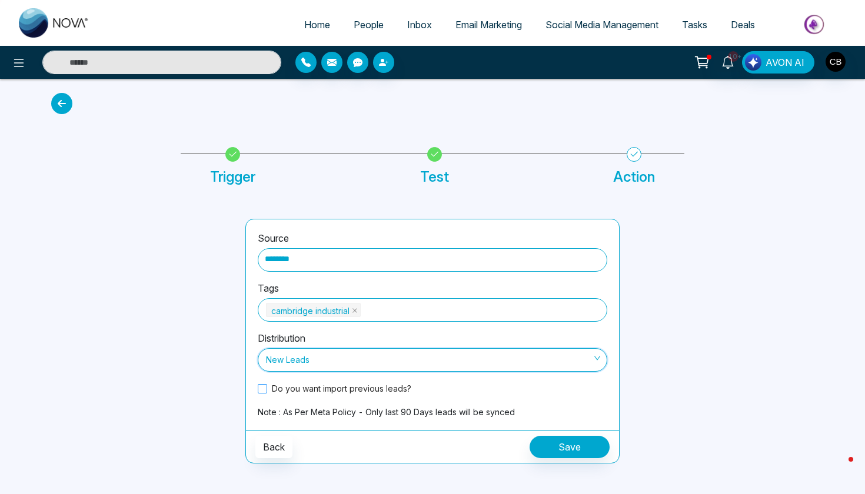
click at [266, 390] on span at bounding box center [262, 388] width 9 height 9
click at [564, 447] on button "Save" at bounding box center [570, 447] width 80 height 22
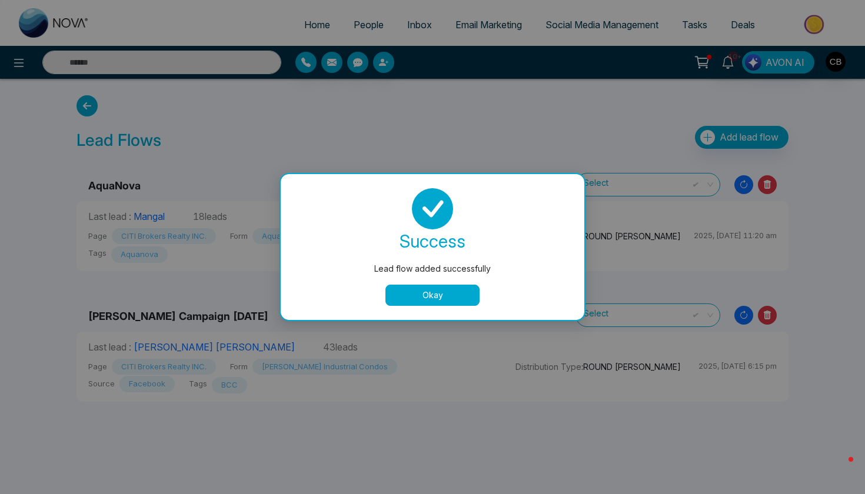
click at [457, 289] on button "Okay" at bounding box center [432, 295] width 94 height 21
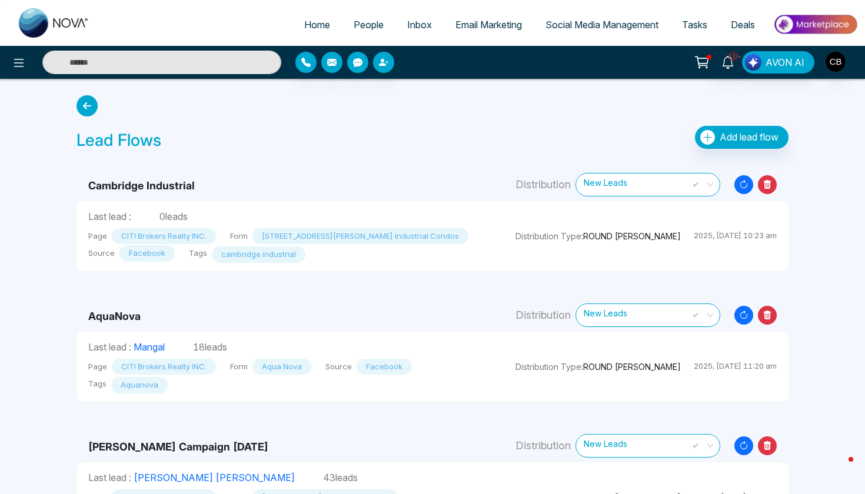
scroll to position [25, 0]
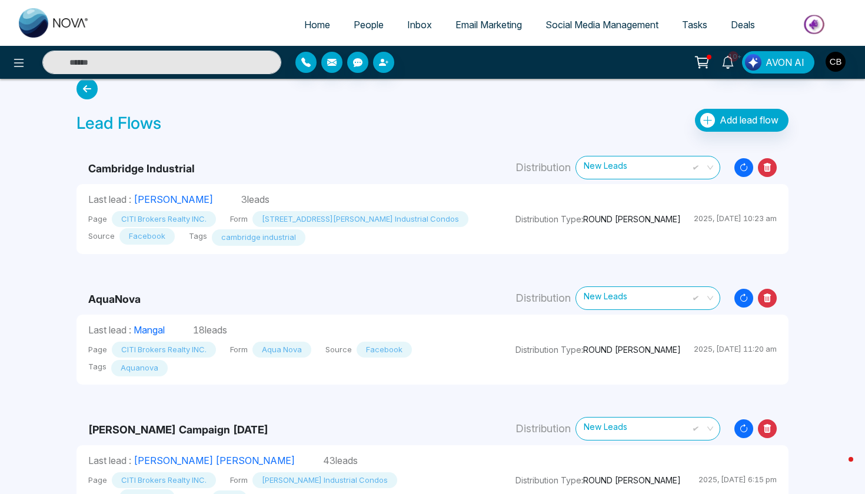
scroll to position [18, 0]
